Goal: Find specific page/section

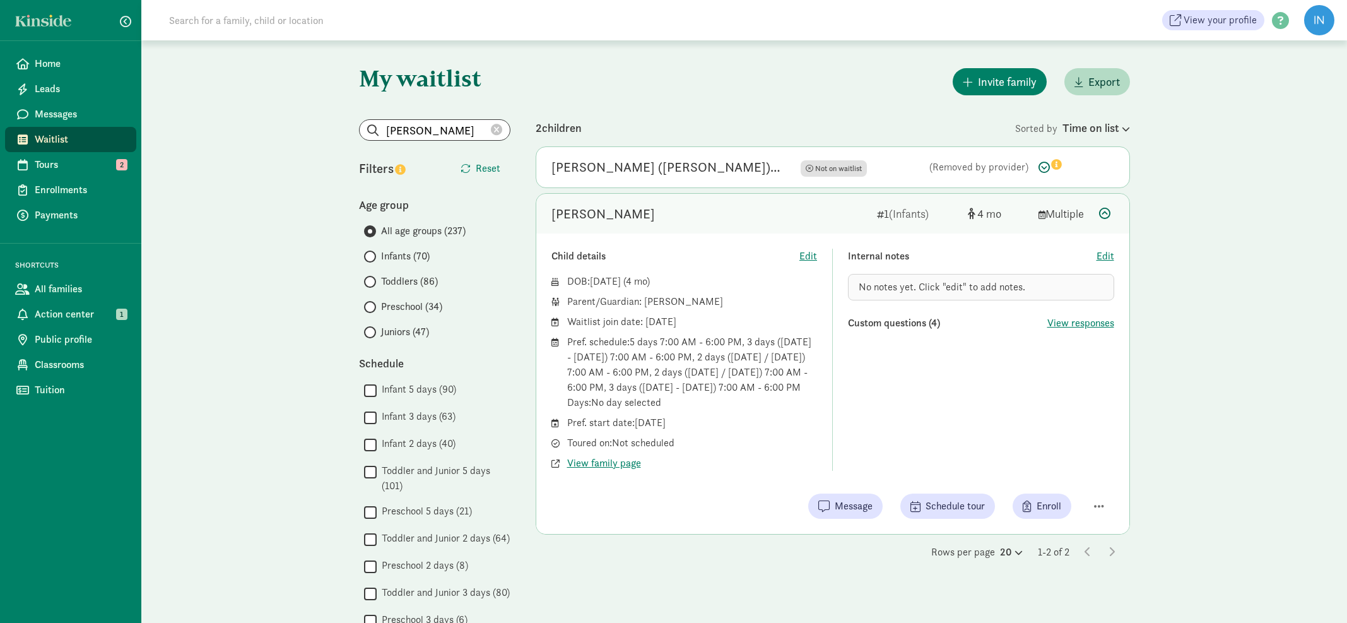
click at [496, 129] on icon at bounding box center [496, 129] width 11 height 11
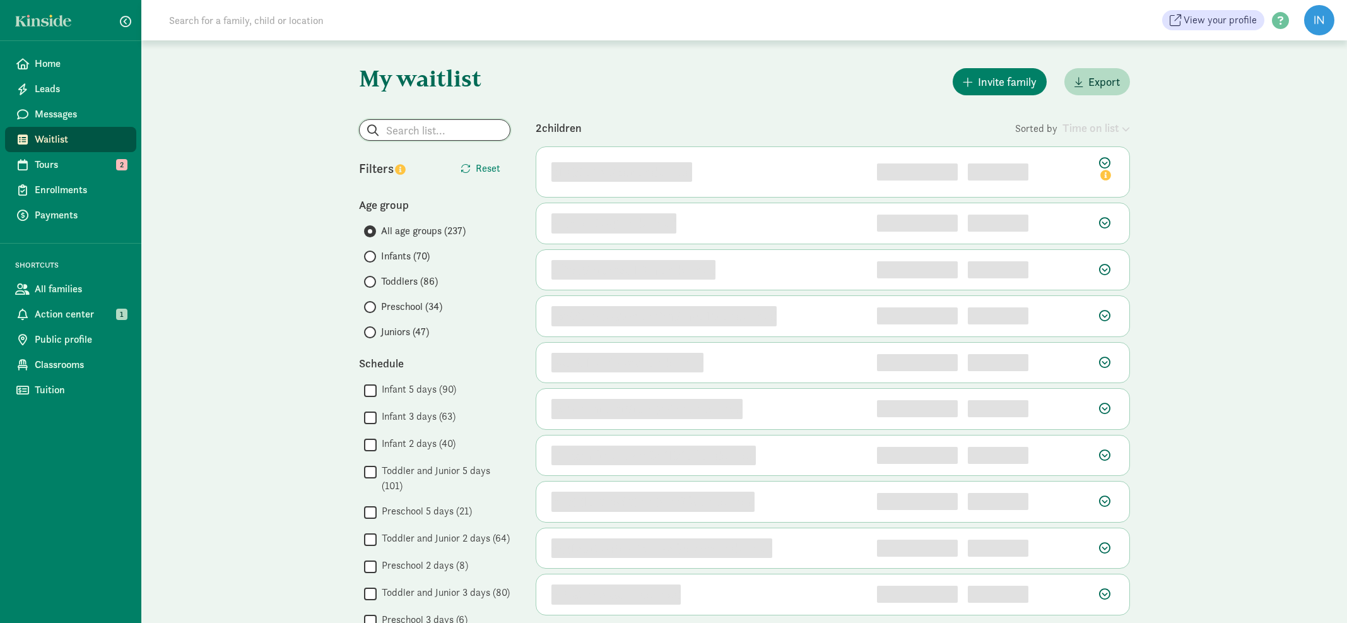
click at [408, 131] on input "search" at bounding box center [435, 130] width 150 height 20
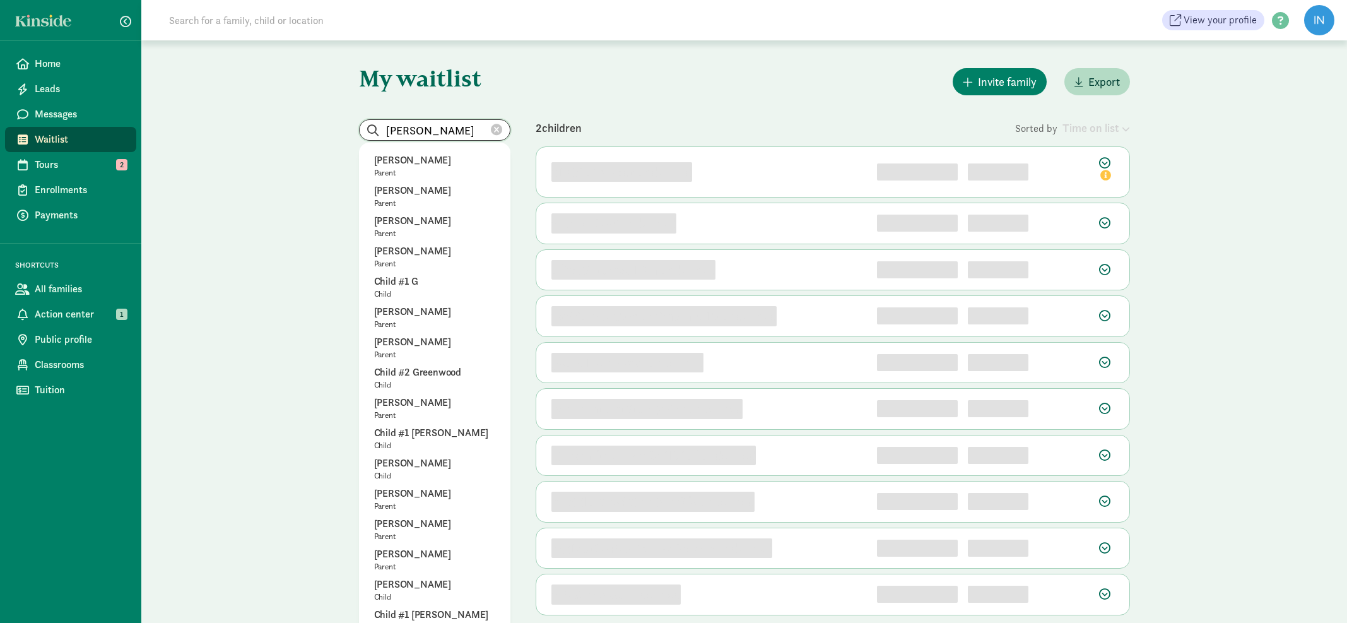
type input "[PERSON_NAME]"
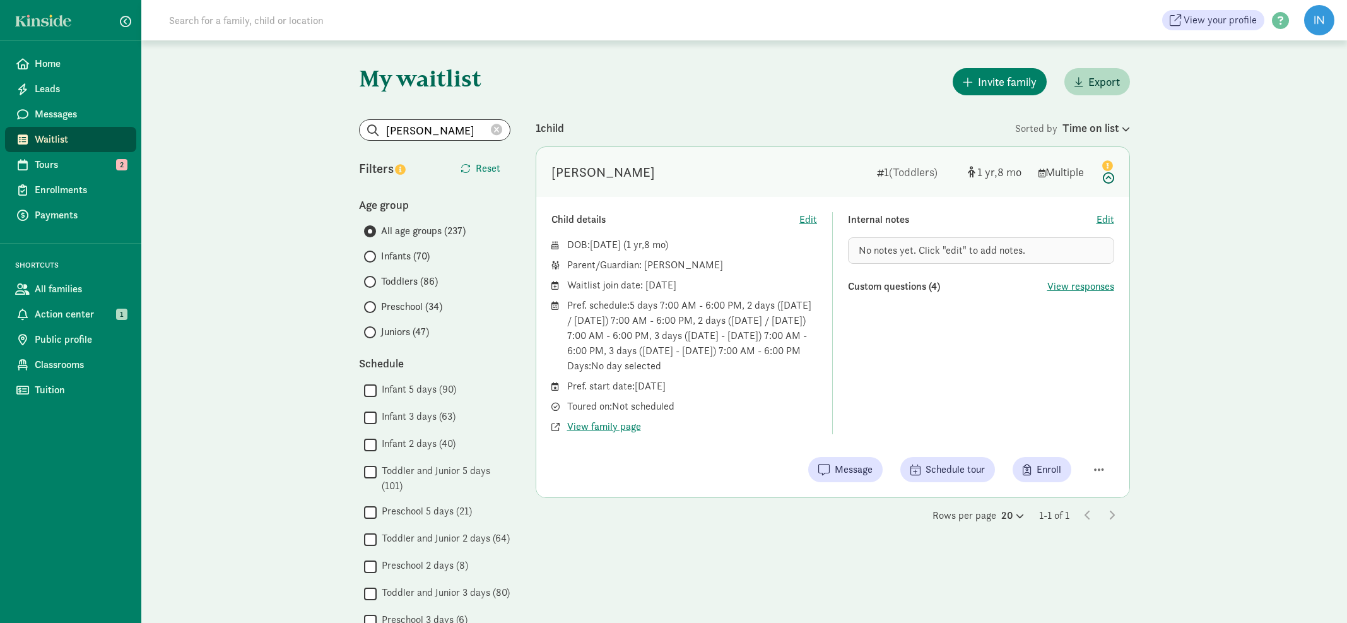
click at [498, 129] on icon at bounding box center [496, 129] width 11 height 11
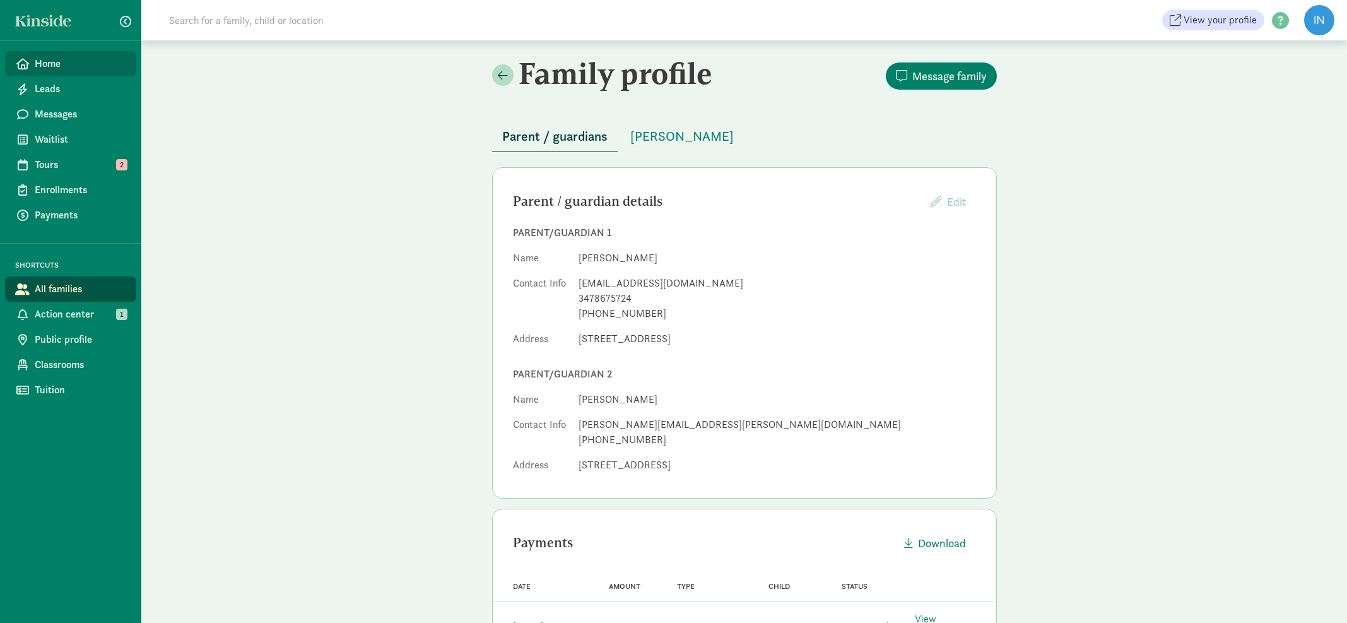
click at [57, 66] on span "Home" at bounding box center [80, 63] width 91 height 15
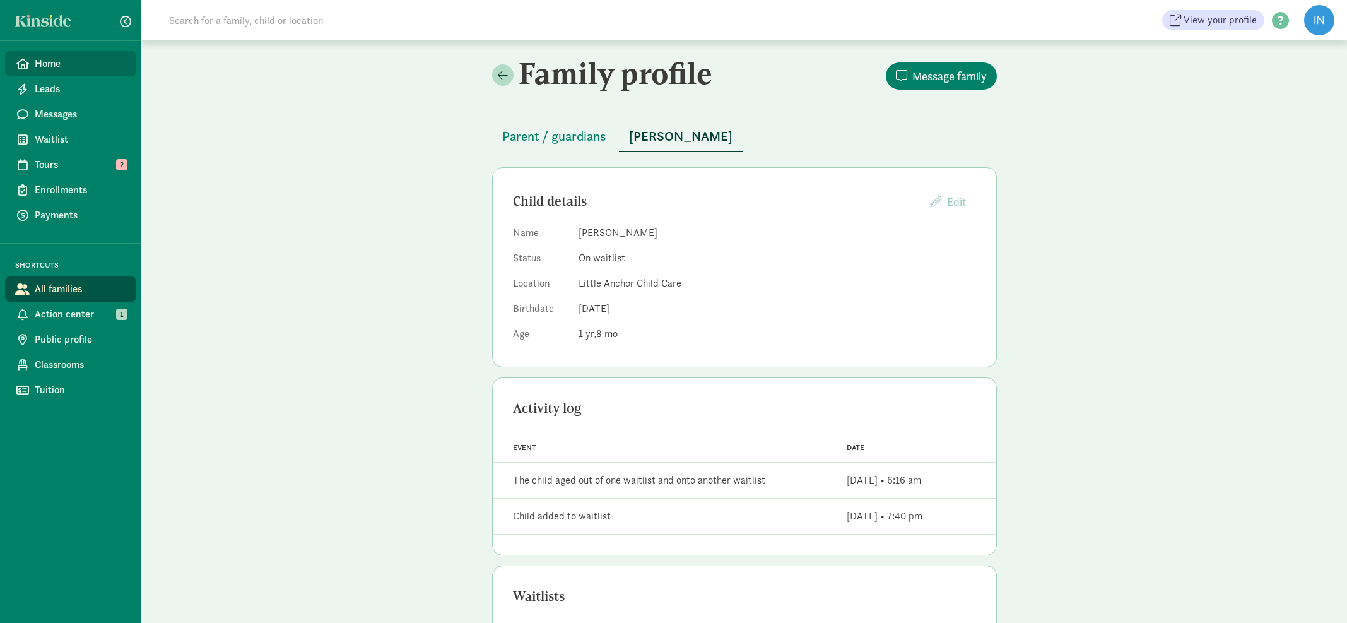
click at [55, 67] on span "Home" at bounding box center [80, 63] width 91 height 15
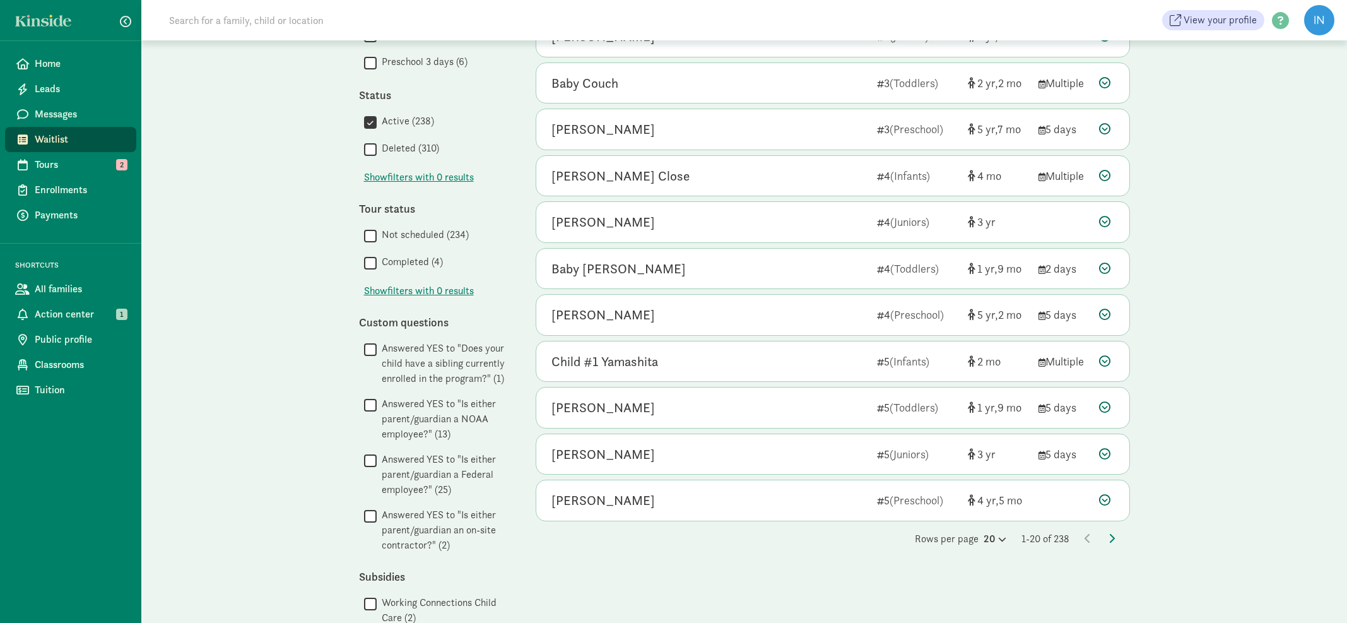
scroll to position [559, 0]
click at [1112, 532] on icon at bounding box center [1111, 537] width 6 height 10
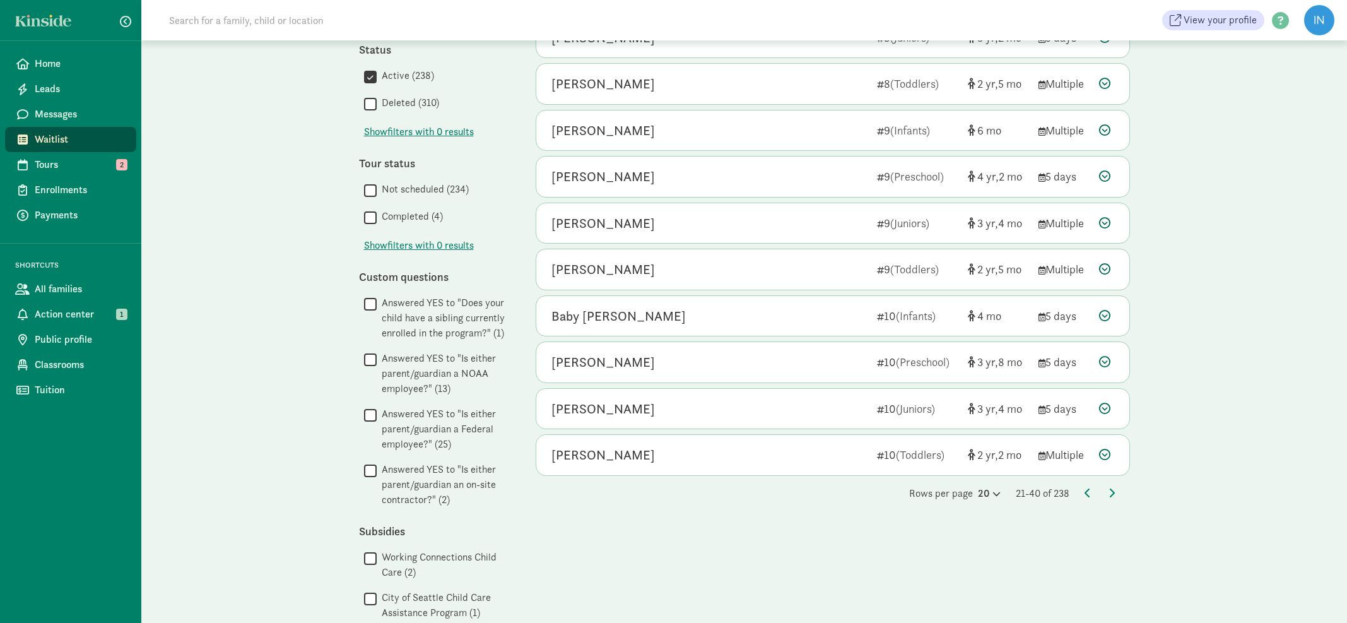
scroll to position [606, 0]
click at [1110, 485] on icon at bounding box center [1111, 490] width 6 height 10
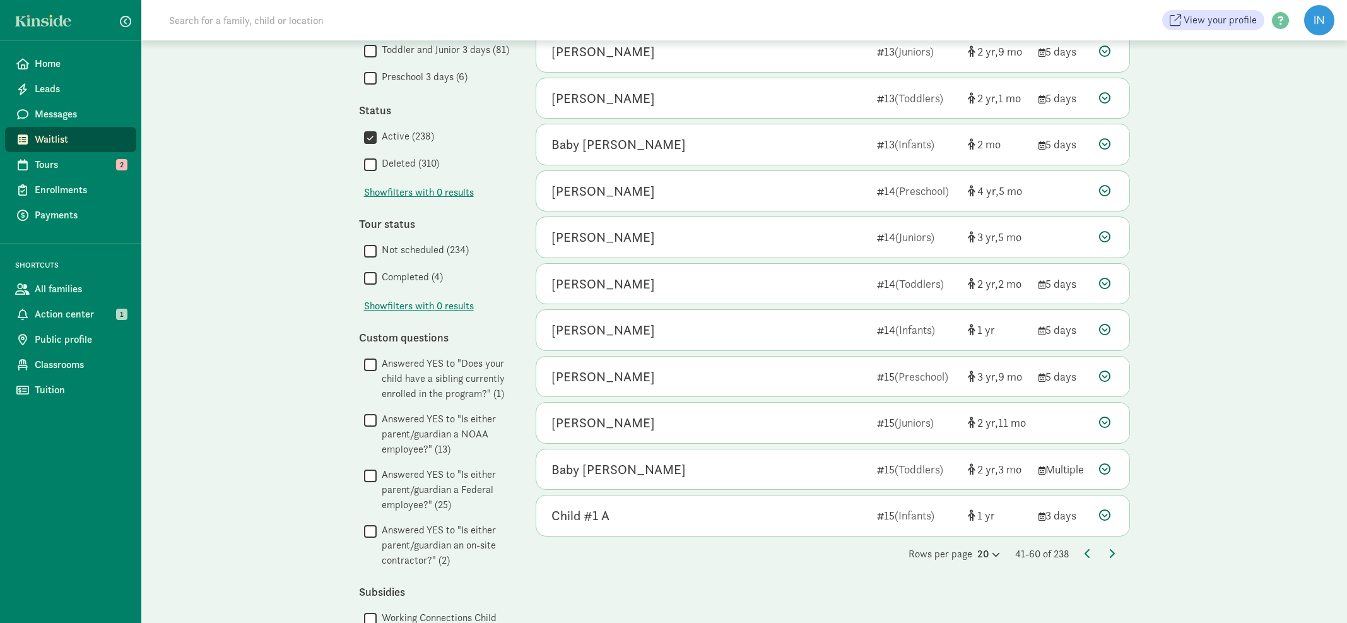
scroll to position [544, 0]
click at [1113, 546] on icon at bounding box center [1111, 551] width 6 height 10
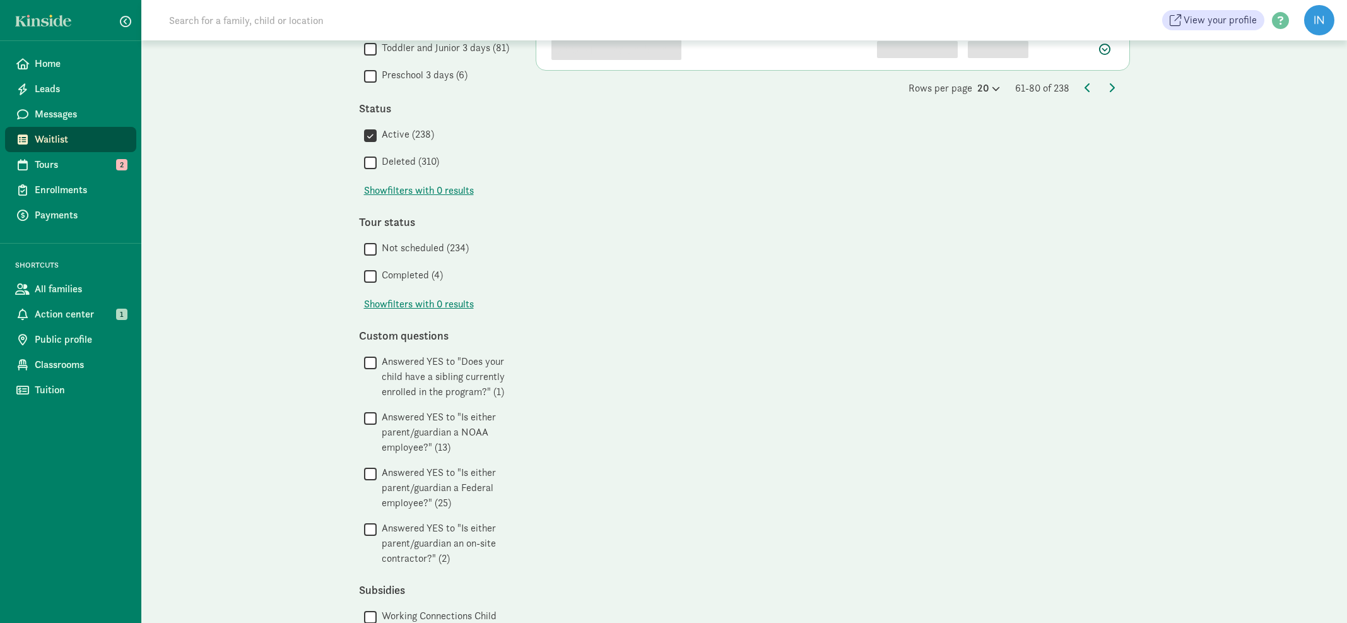
scroll to position [0, 0]
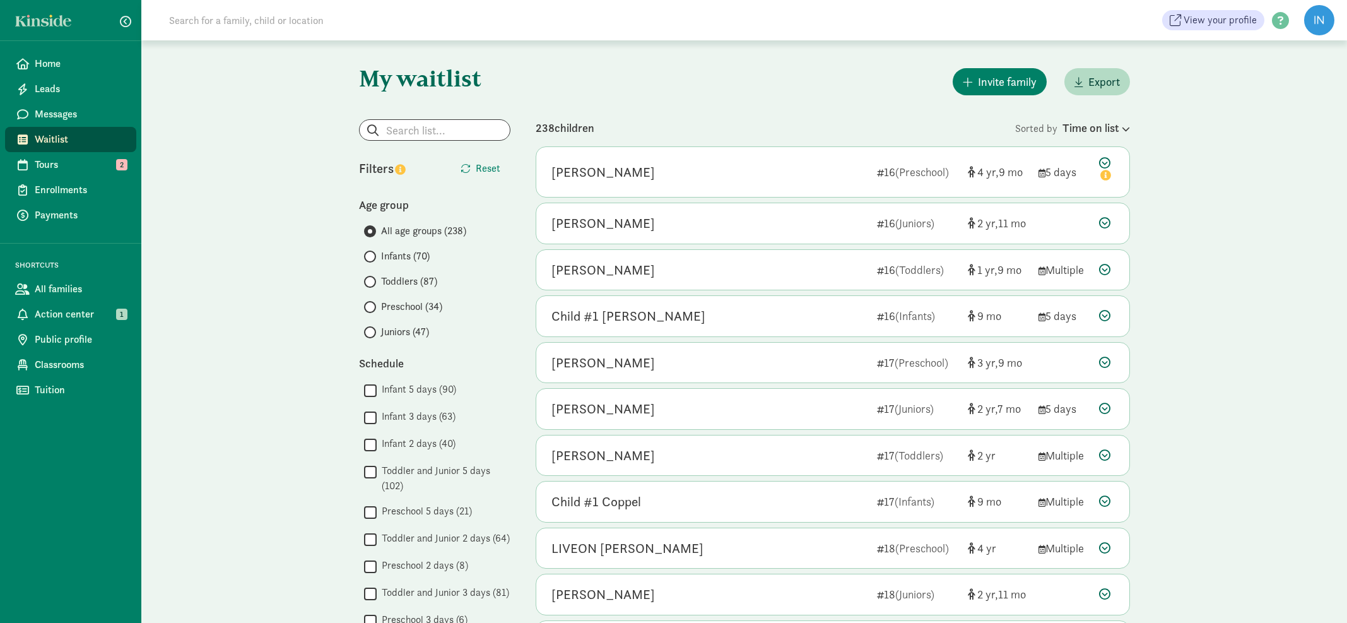
click at [368, 283] on input "Toddlers (87)" at bounding box center [368, 282] width 8 height 8
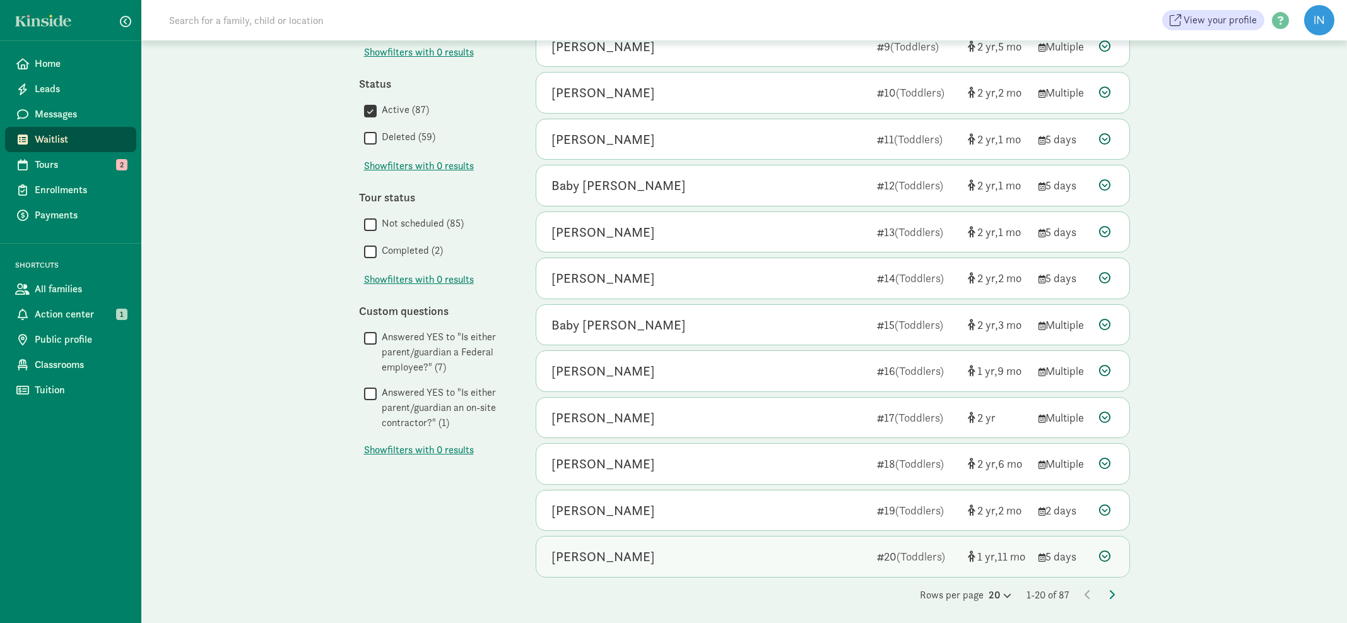
scroll to position [500, 0]
click at [1112, 591] on icon at bounding box center [1111, 596] width 6 height 10
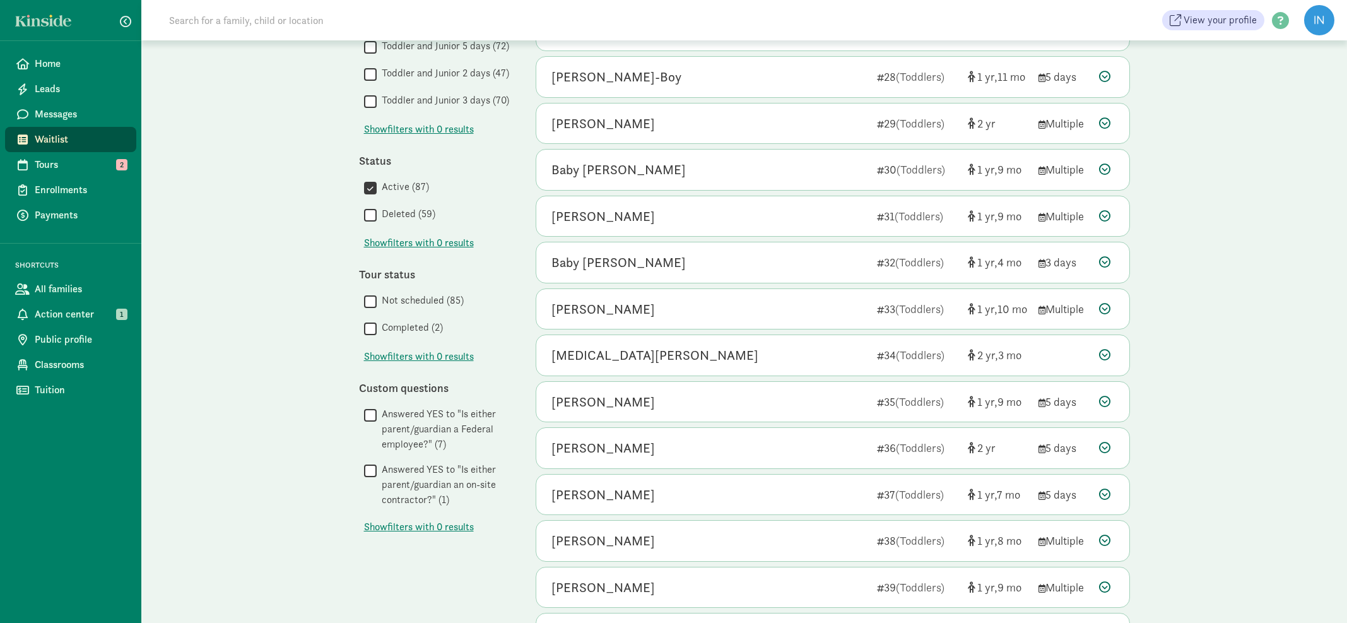
scroll to position [417, 0]
